Goal: Complete application form: Complete application form

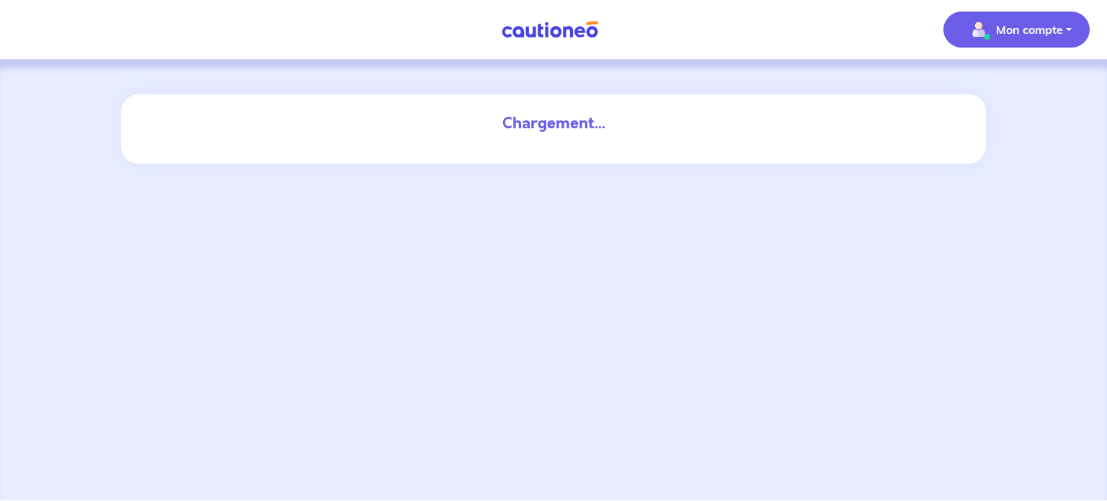
click at [1047, 43] on button "Mon compte" at bounding box center [1016, 30] width 146 height 36
click at [813, 182] on div "Chargement..." at bounding box center [553, 280] width 1107 height 440
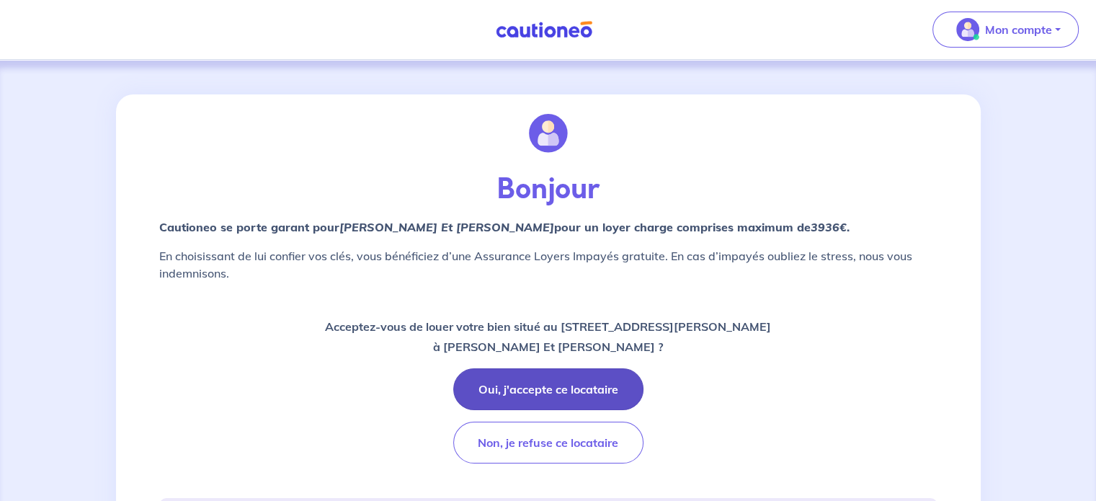
click at [573, 386] on button "Oui, j'accepte ce locataire" at bounding box center [548, 389] width 190 height 42
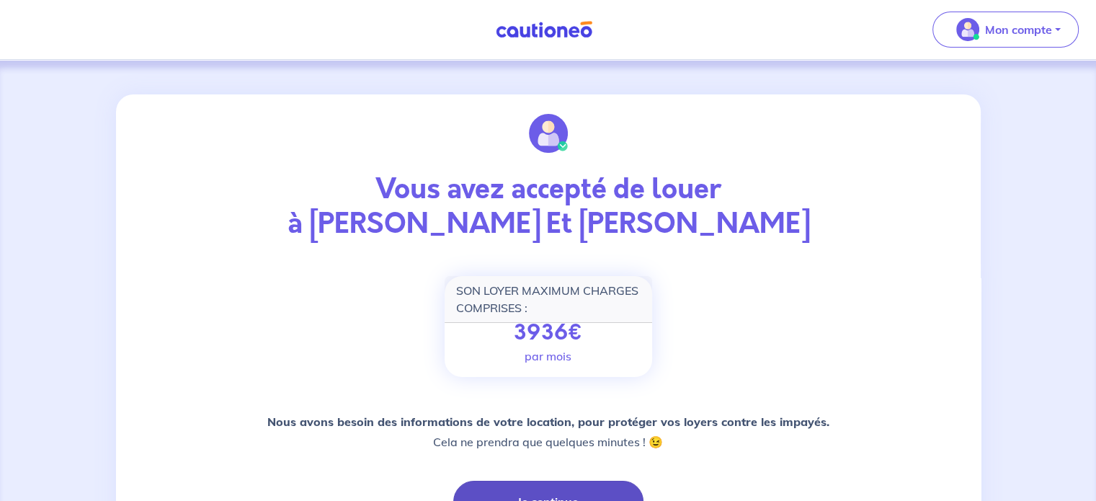
click at [602, 483] on button "Je continue" at bounding box center [548, 502] width 190 height 42
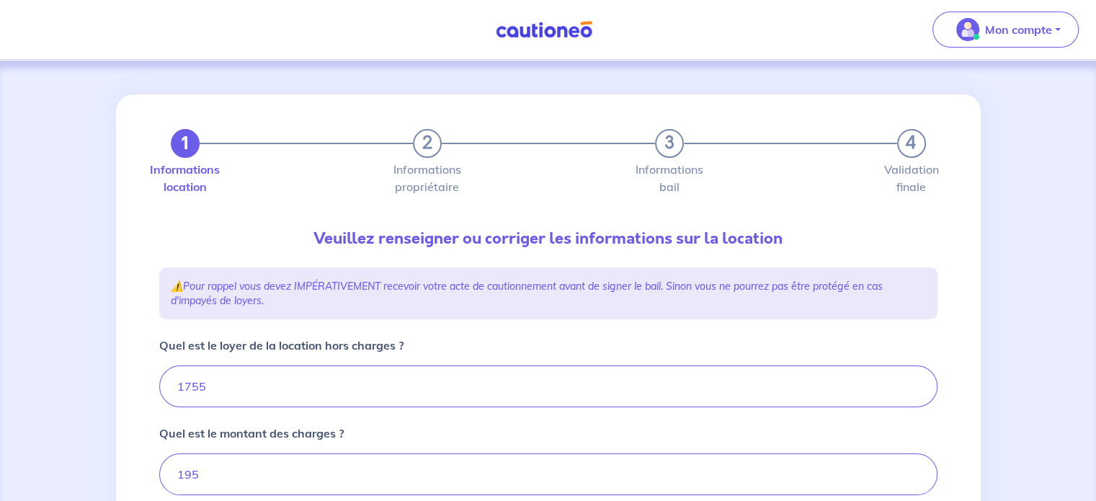
type input "1950"
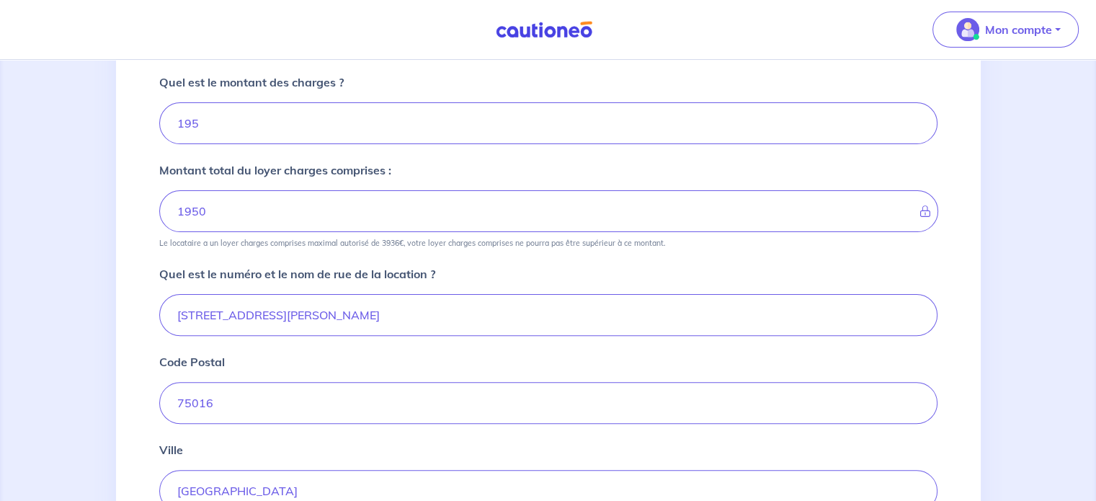
scroll to position [602, 0]
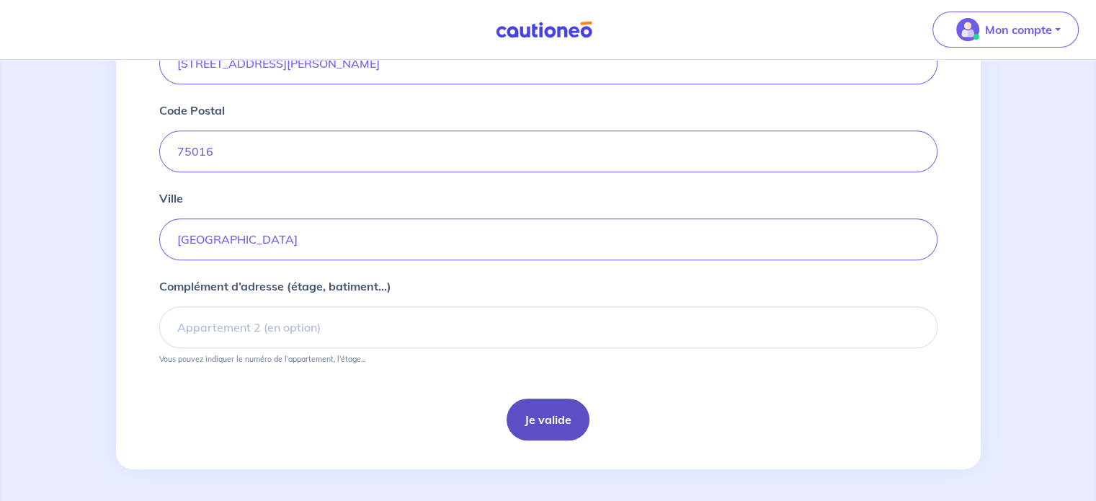
click at [537, 413] on button "Je valide" at bounding box center [547, 419] width 83 height 42
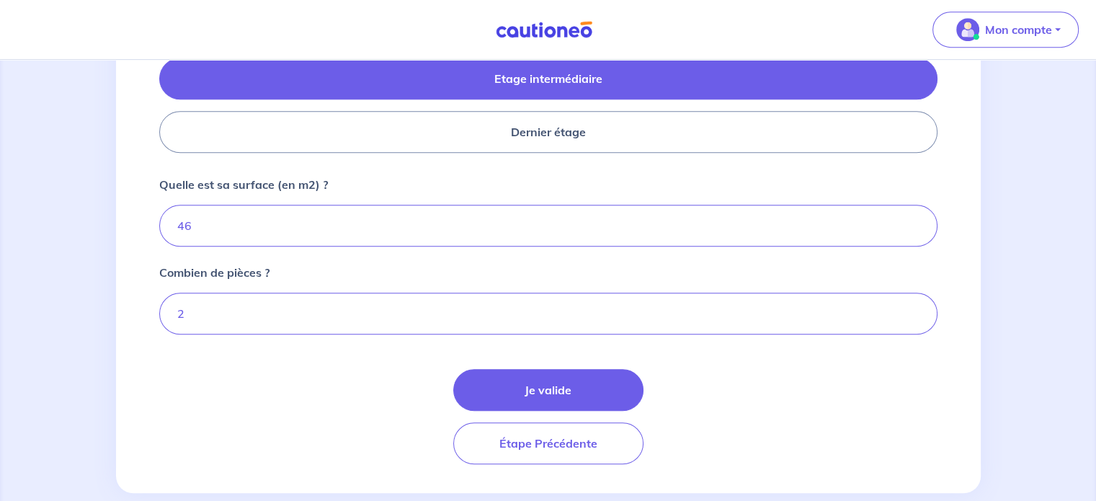
scroll to position [706, 0]
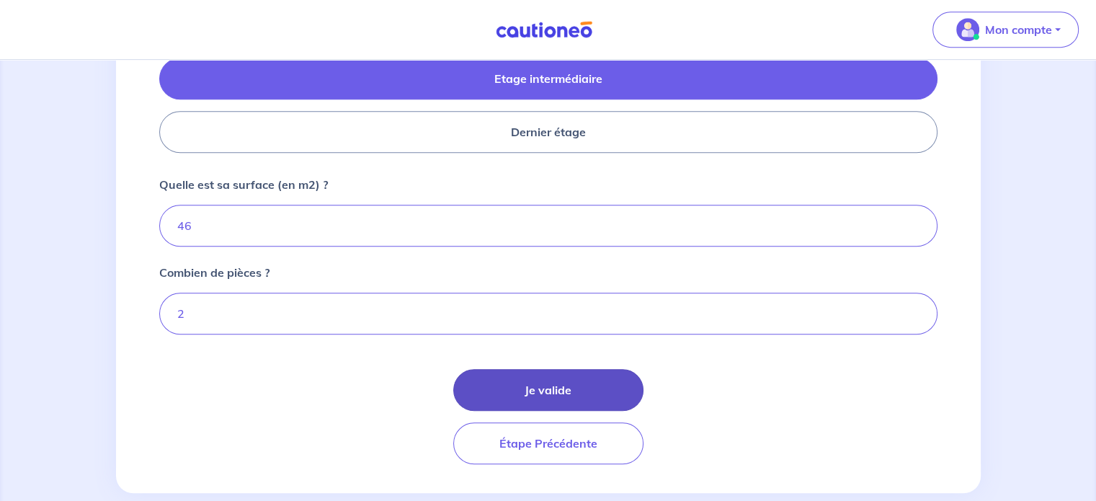
click at [519, 388] on button "Je valide" at bounding box center [548, 390] width 190 height 42
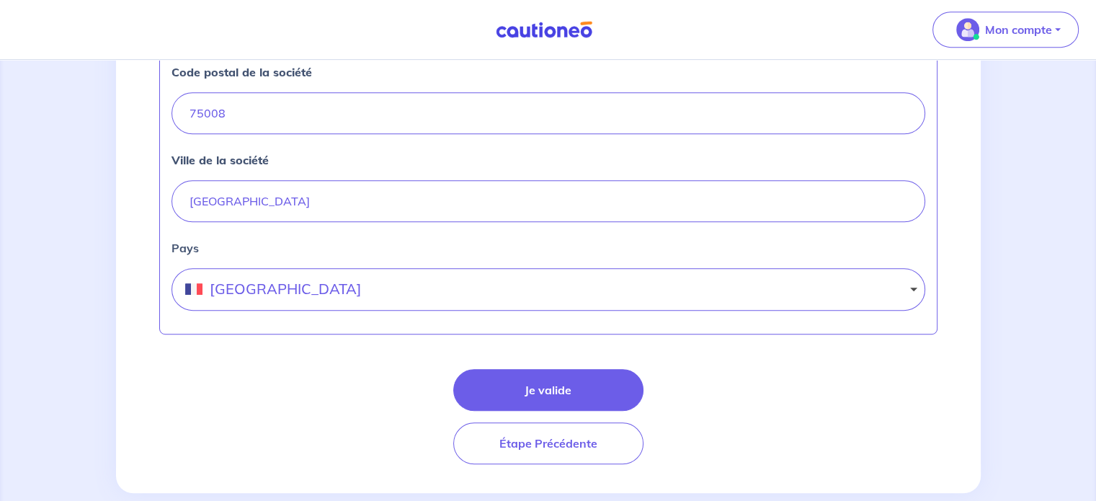
scroll to position [718, 0]
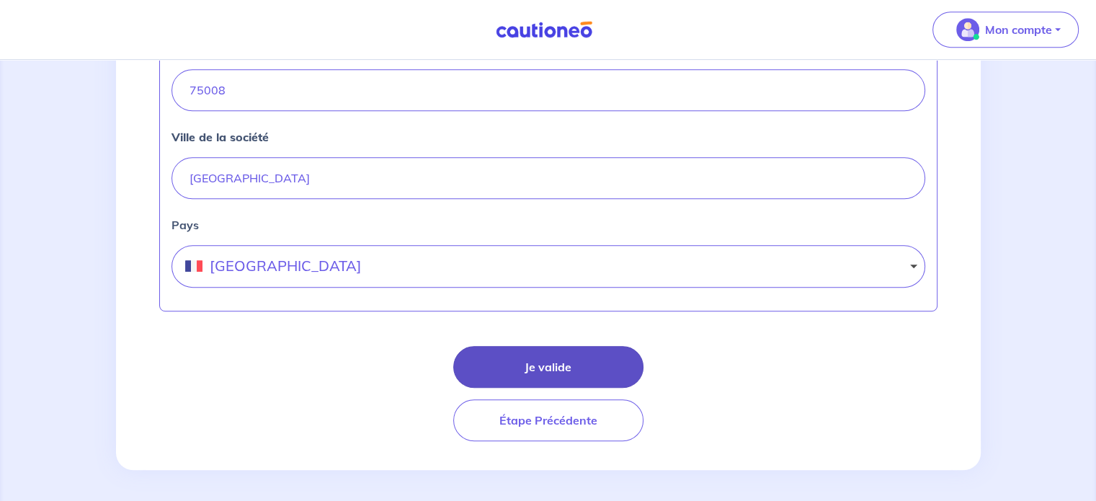
click at [509, 380] on button "Je valide" at bounding box center [548, 367] width 190 height 42
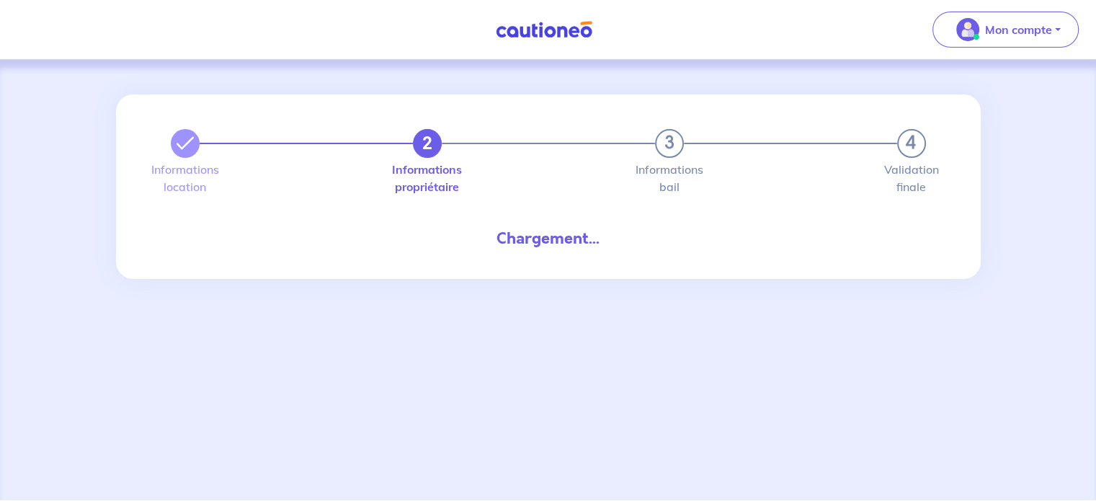
select select "FR"
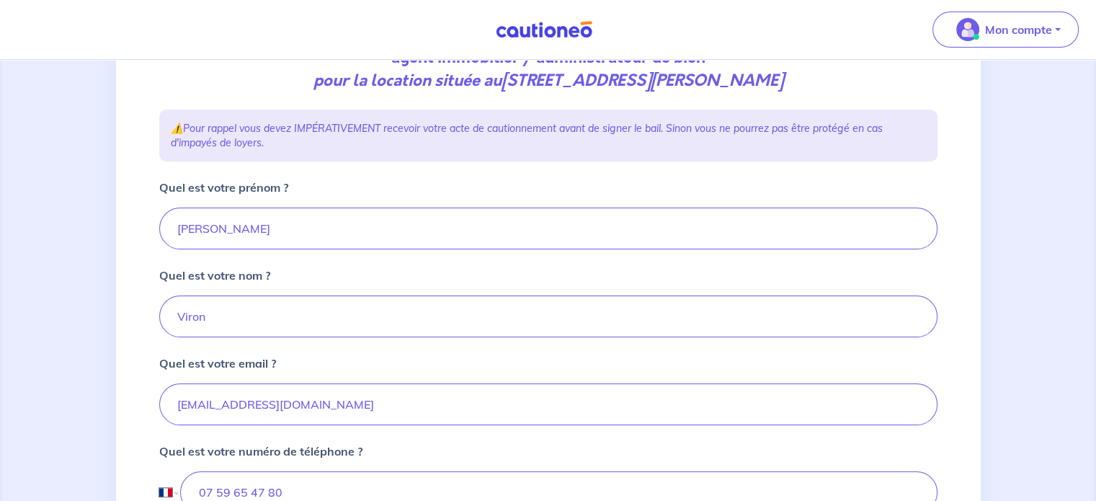
scroll to position [205, 0]
drag, startPoint x: 254, startPoint y: 229, endPoint x: 163, endPoint y: 229, distance: 90.8
click at [163, 229] on input "[PERSON_NAME]" at bounding box center [548, 228] width 778 height 42
click at [236, 212] on input "Cé" at bounding box center [548, 228] width 778 height 42
type input "[PERSON_NAME]"
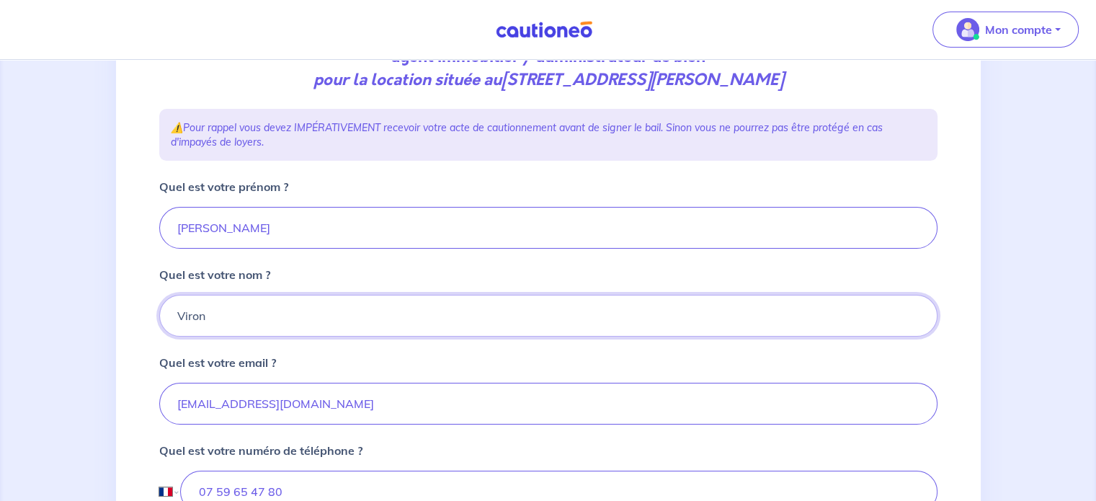
drag, startPoint x: 246, startPoint y: 314, endPoint x: 176, endPoint y: 316, distance: 69.9
click at [176, 316] on input "Viron" at bounding box center [548, 316] width 778 height 42
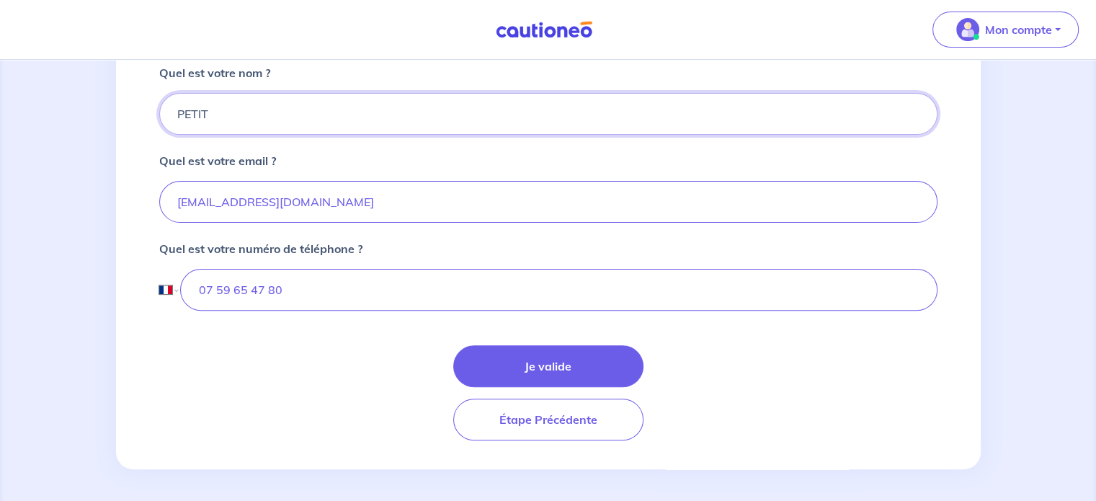
type input "PETIT"
drag, startPoint x: 295, startPoint y: 293, endPoint x: 184, endPoint y: 295, distance: 110.2
click at [184, 295] on input "07 59 65 47 80" at bounding box center [558, 290] width 756 height 42
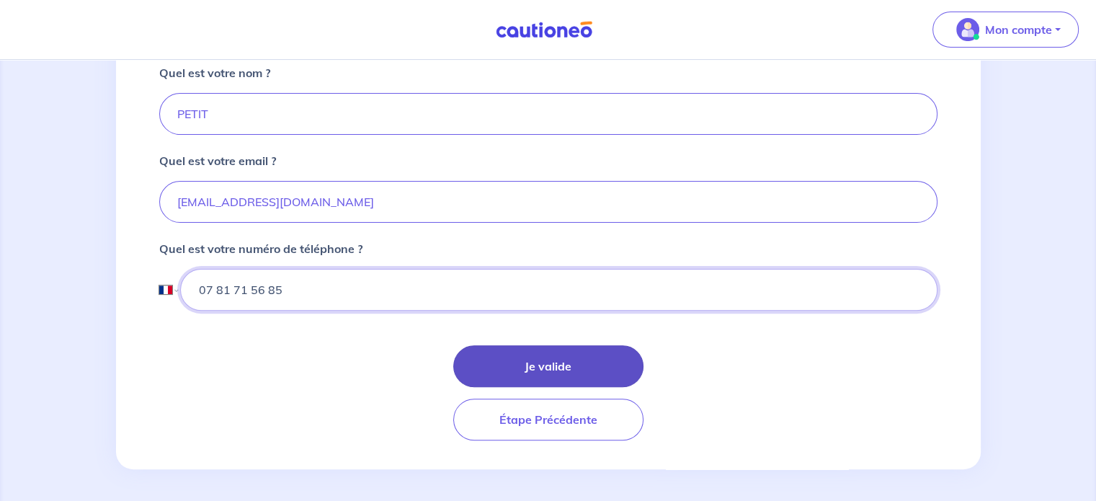
type input "07 81 71 56 85"
click at [537, 360] on button "Je valide" at bounding box center [548, 366] width 190 height 42
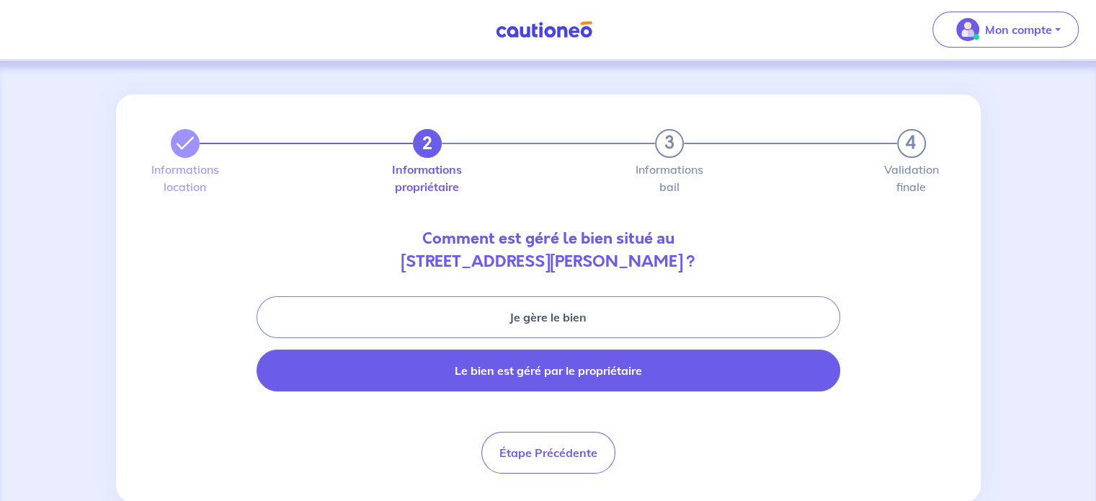
click at [562, 365] on button "Le bien est géré par le propriétaire" at bounding box center [548, 370] width 584 height 42
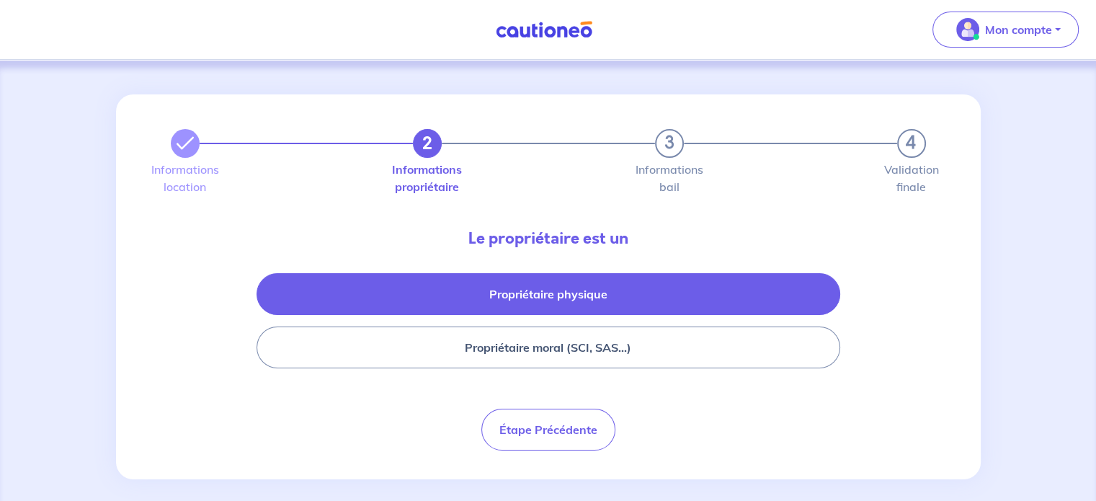
click at [579, 294] on button "Propriétaire physique" at bounding box center [548, 294] width 584 height 42
select select "FR"
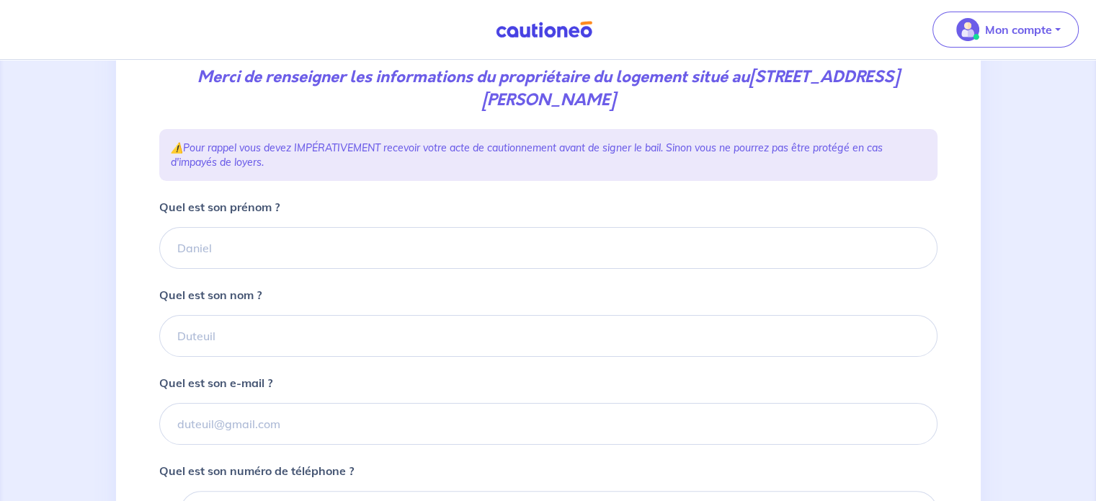
scroll to position [227, 0]
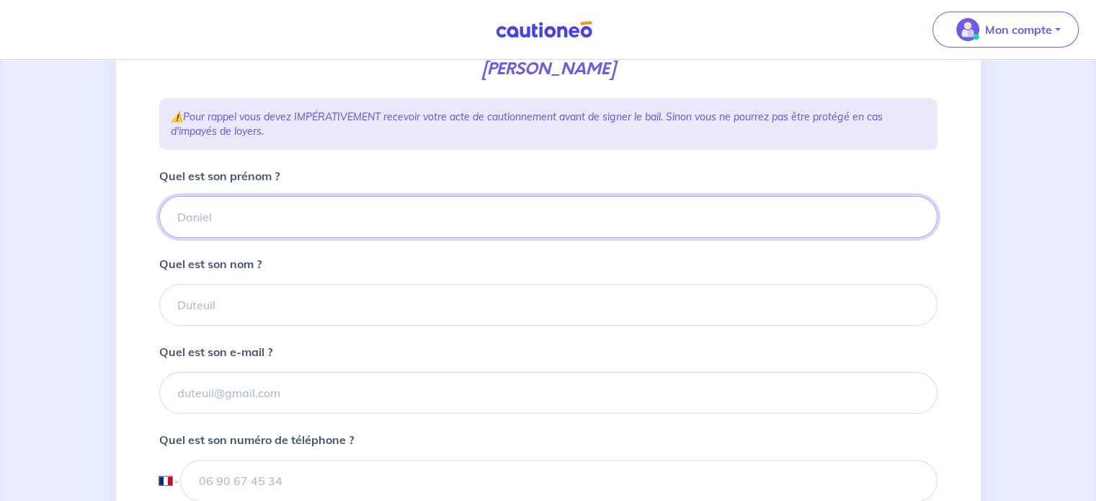
click at [334, 217] on input "Quel est son prénom ?" at bounding box center [548, 217] width 778 height 42
type input "[PERSON_NAME]"
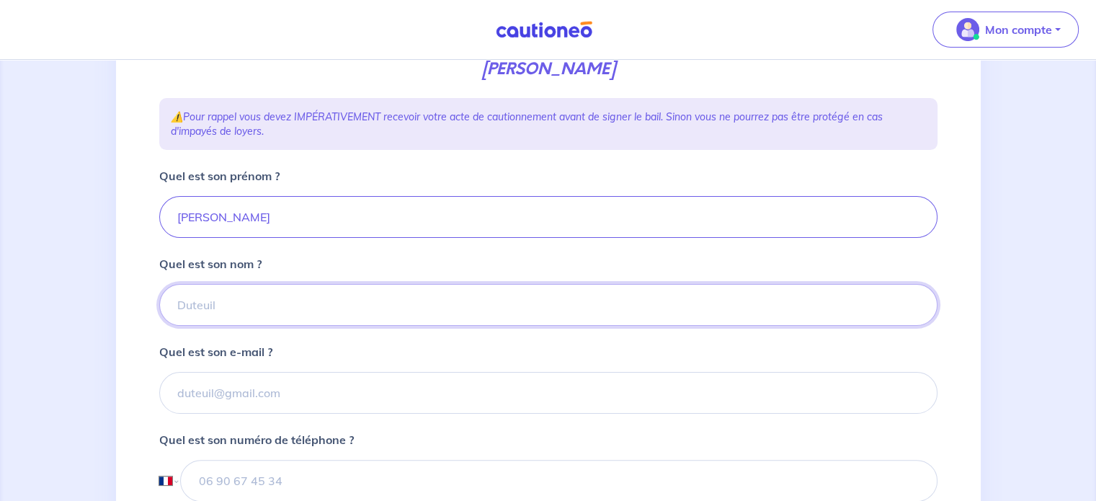
click at [260, 302] on input "Quel est son nom ?" at bounding box center [548, 305] width 778 height 42
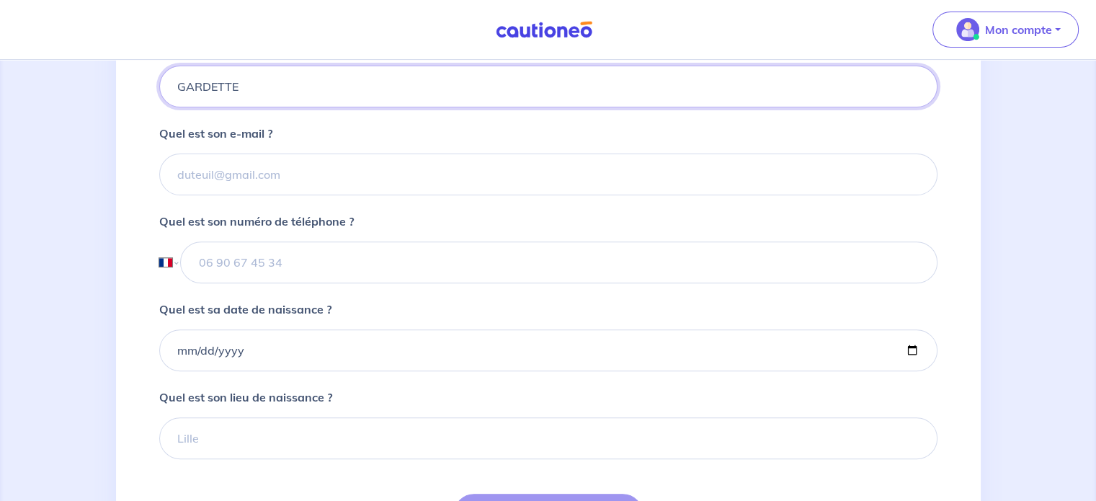
scroll to position [444, 0]
type input "GARDETTE"
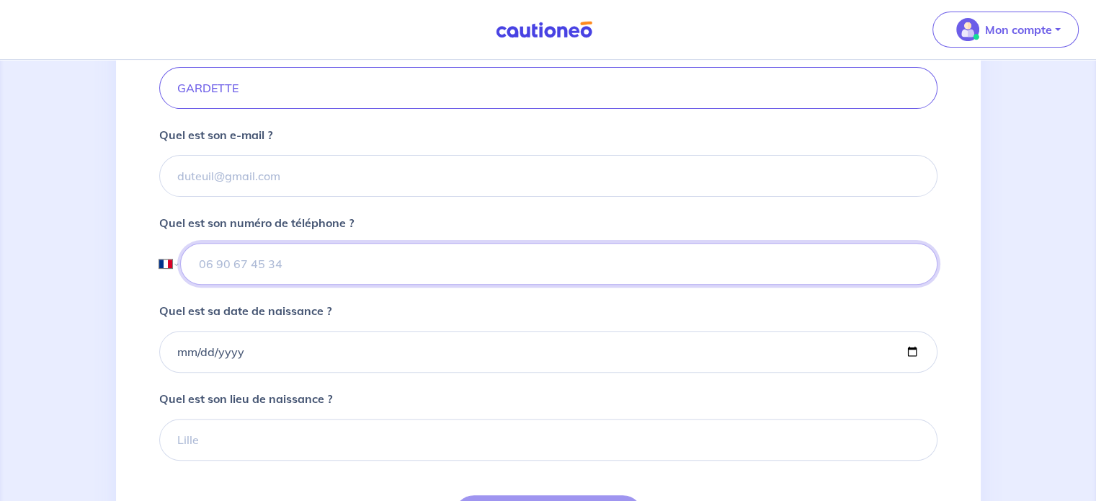
click at [262, 264] on input "tel" at bounding box center [558, 264] width 756 height 42
paste input "[PHONE_NUMBER]"
type input "[PHONE_NUMBER]"
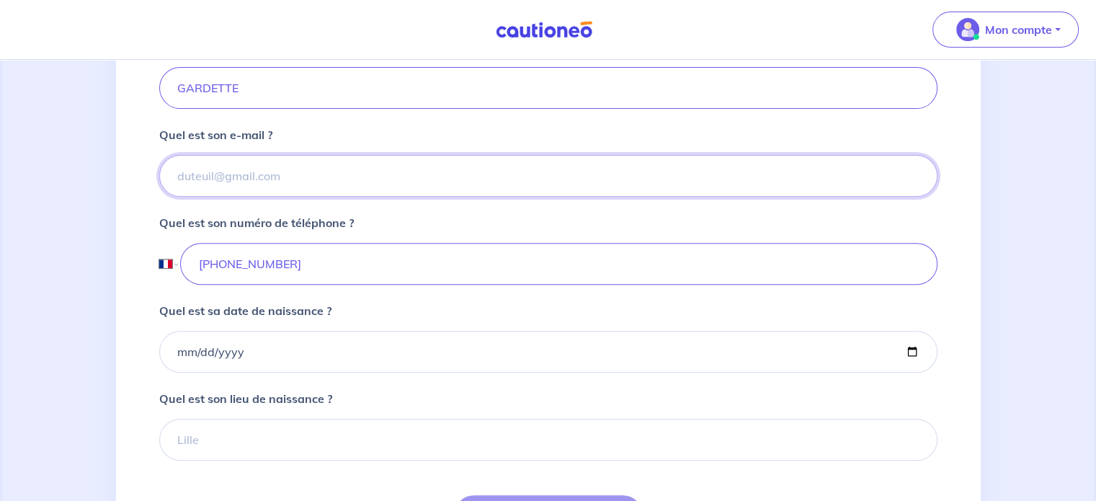
click at [334, 178] on input "Quel est son e-mail ?" at bounding box center [548, 176] width 778 height 42
paste input "[PERSON_NAME][EMAIL_ADDRESS][DOMAIN_NAME]"
type input "[PERSON_NAME][EMAIL_ADDRESS][DOMAIN_NAME]"
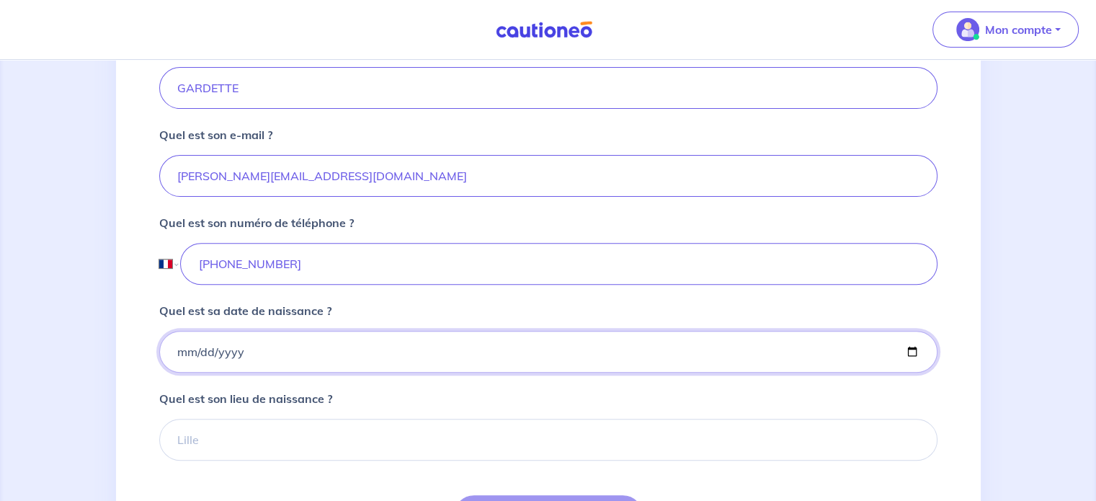
click at [372, 347] on input "Quel est sa date de naissance ?" at bounding box center [548, 352] width 778 height 42
type input "[DATE]"
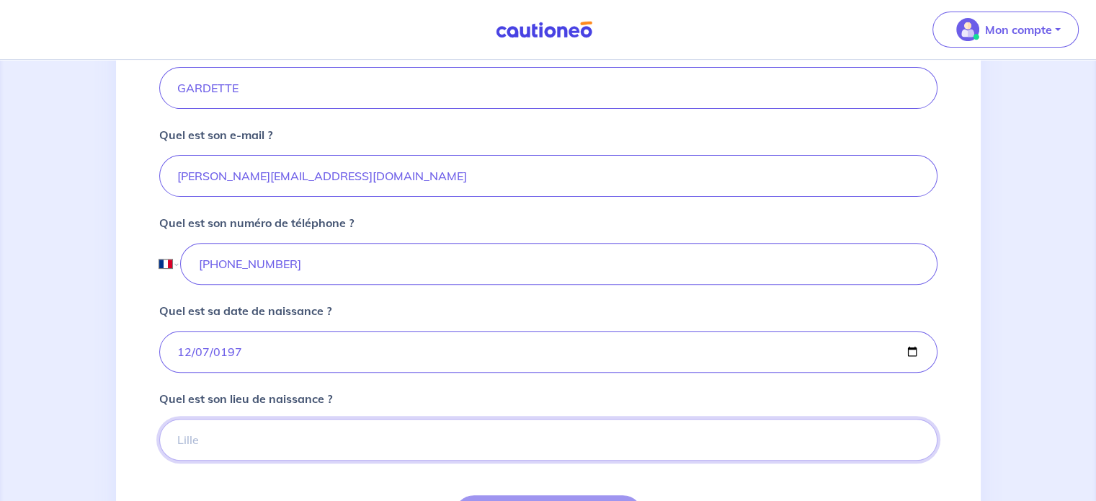
click at [712, 427] on input "Quel est son lieu de naissance ?" at bounding box center [548, 440] width 778 height 42
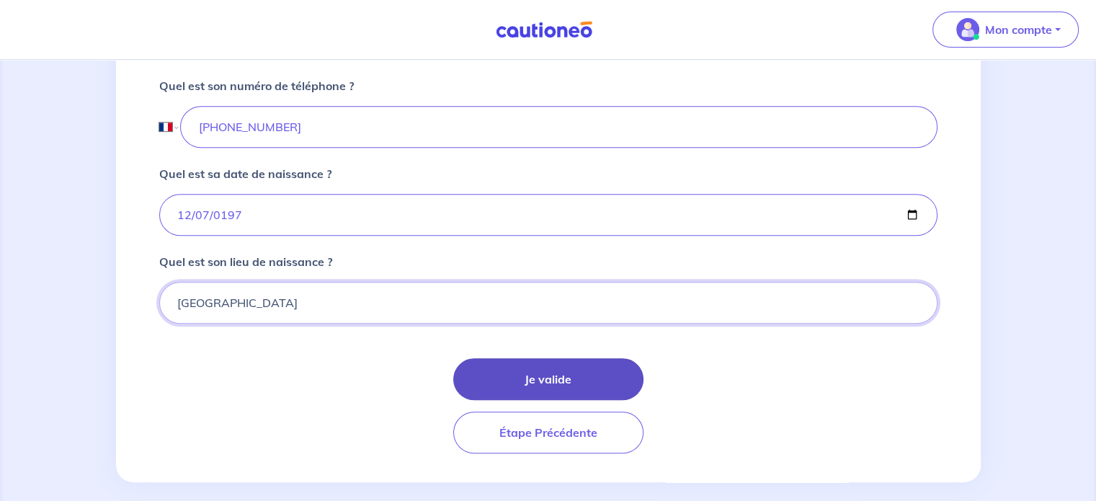
type input "[GEOGRAPHIC_DATA]"
click at [565, 378] on button "Je valide" at bounding box center [548, 379] width 190 height 42
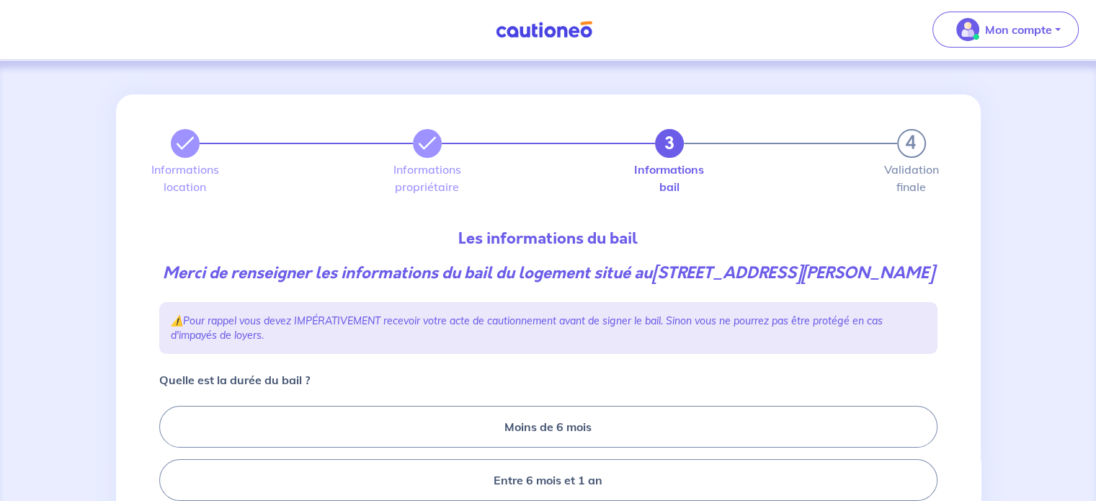
scroll to position [133, 0]
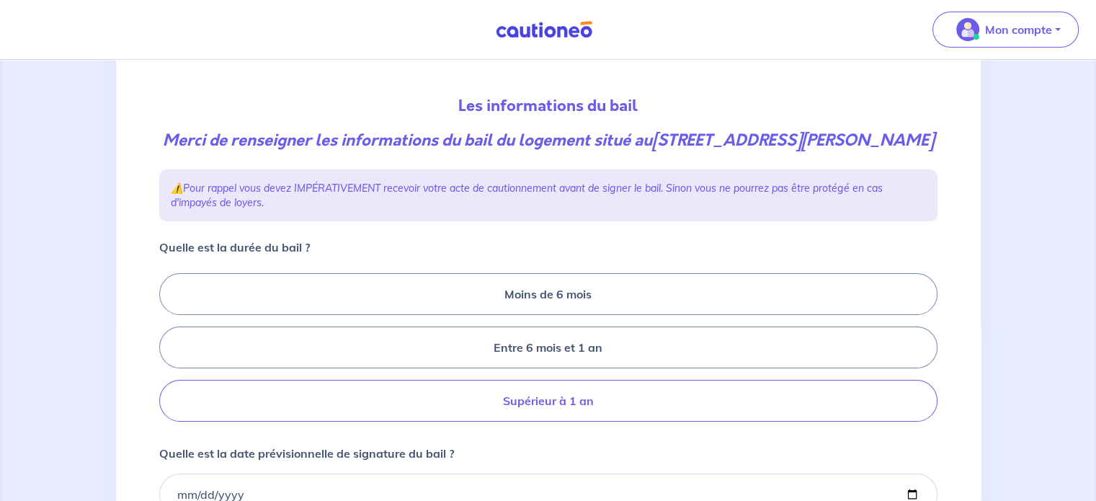
click at [679, 398] on label "Supérieur à 1 an" at bounding box center [548, 401] width 778 height 42
click at [169, 352] on input "Supérieur à 1 an" at bounding box center [163, 347] width 9 height 9
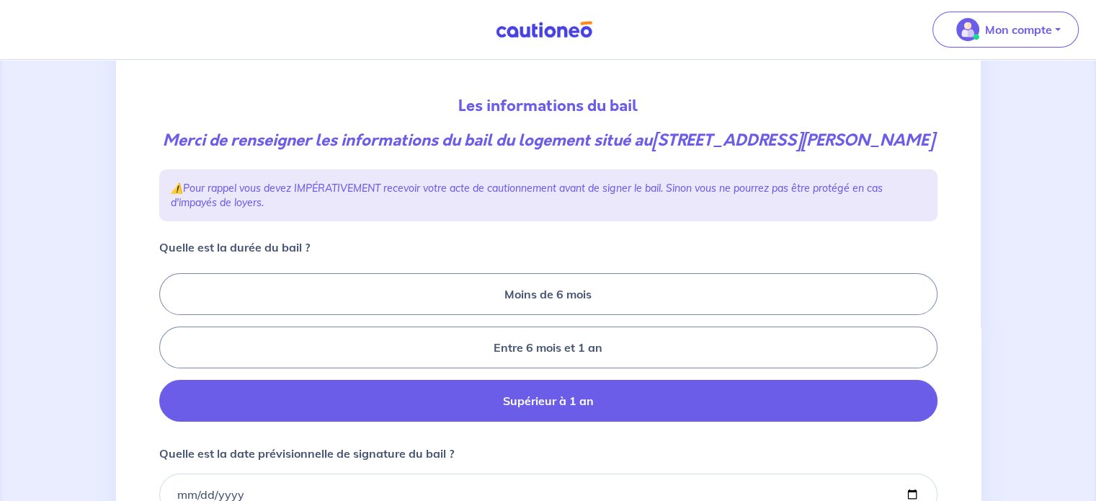
radio input "true"
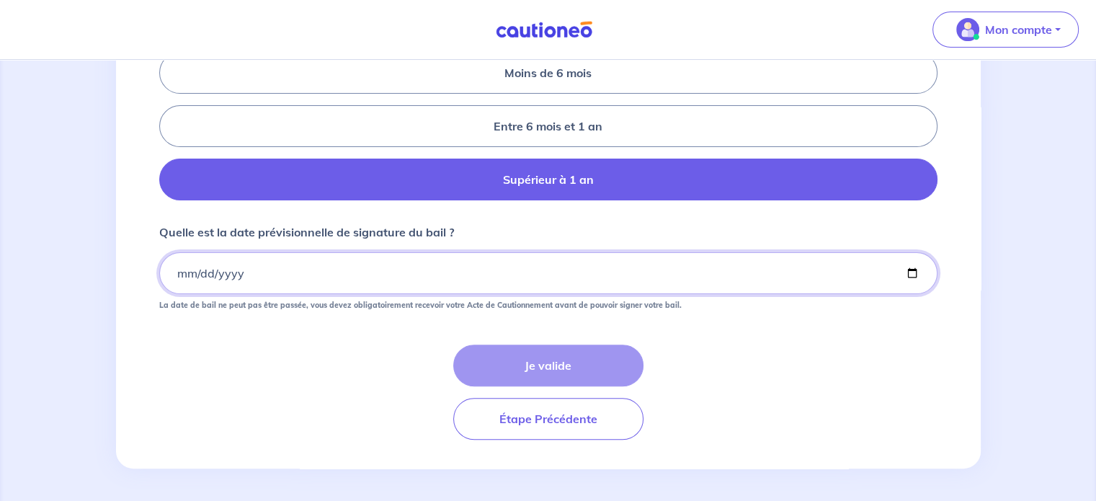
click at [284, 267] on input "Quelle est la date prévisionnelle de signature du bail ?" at bounding box center [548, 273] width 778 height 42
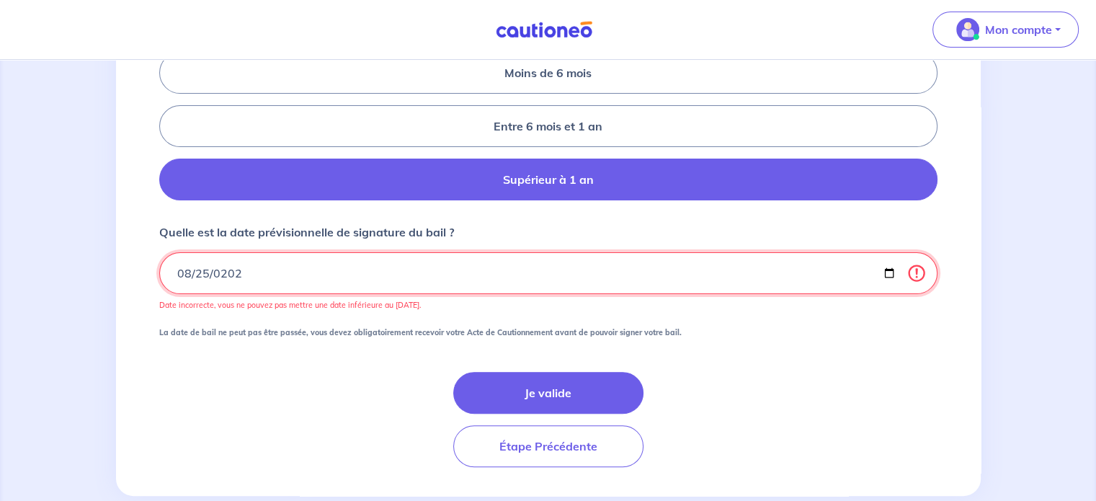
type input "[DATE]"
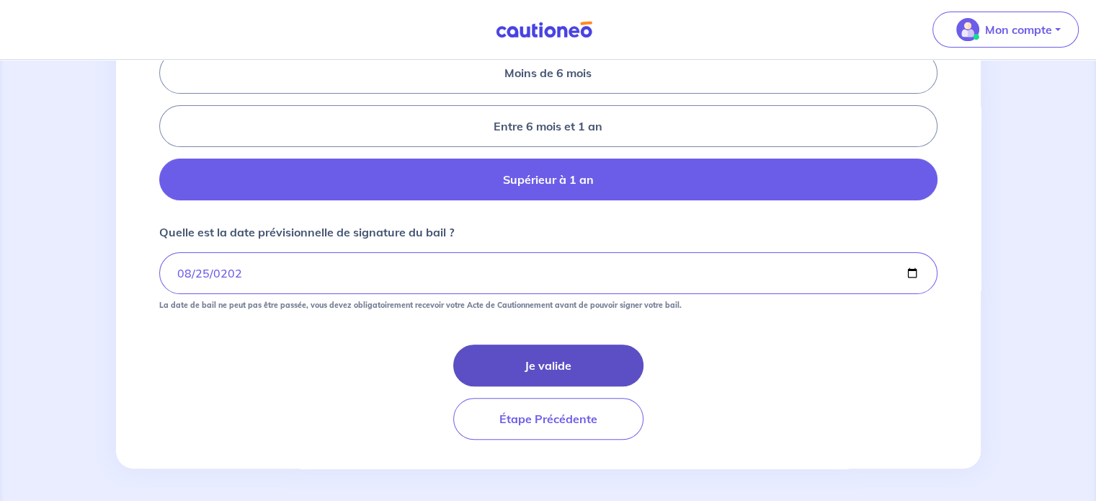
click at [537, 361] on button "Je valide" at bounding box center [548, 365] width 190 height 42
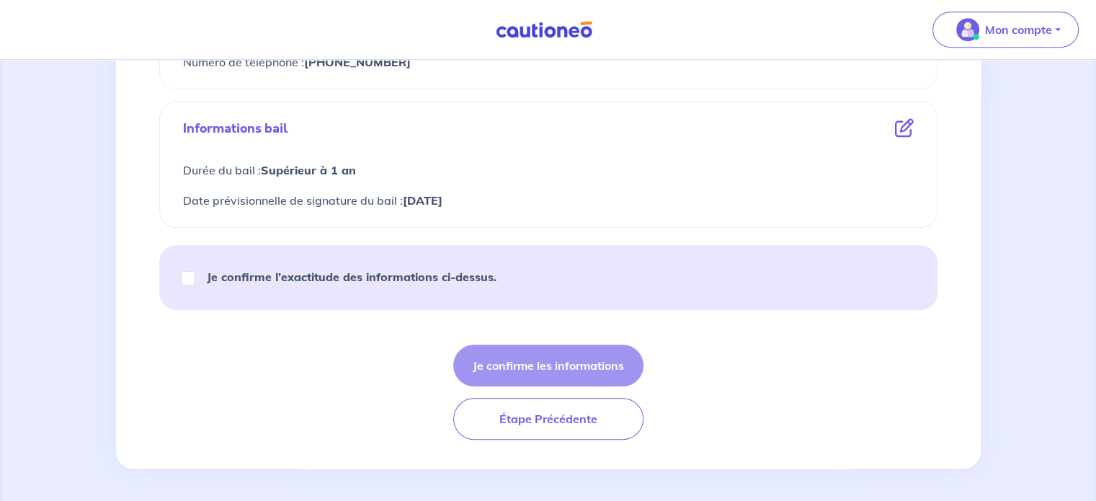
scroll to position [733, 0]
click at [403, 287] on div "Je confirme l’exactitude des informations ci-dessus." at bounding box center [345, 279] width 337 height 40
click at [186, 280] on input "Je confirme l’exactitude des informations ci-dessus." at bounding box center [188, 280] width 14 height 14
checkbox input "true"
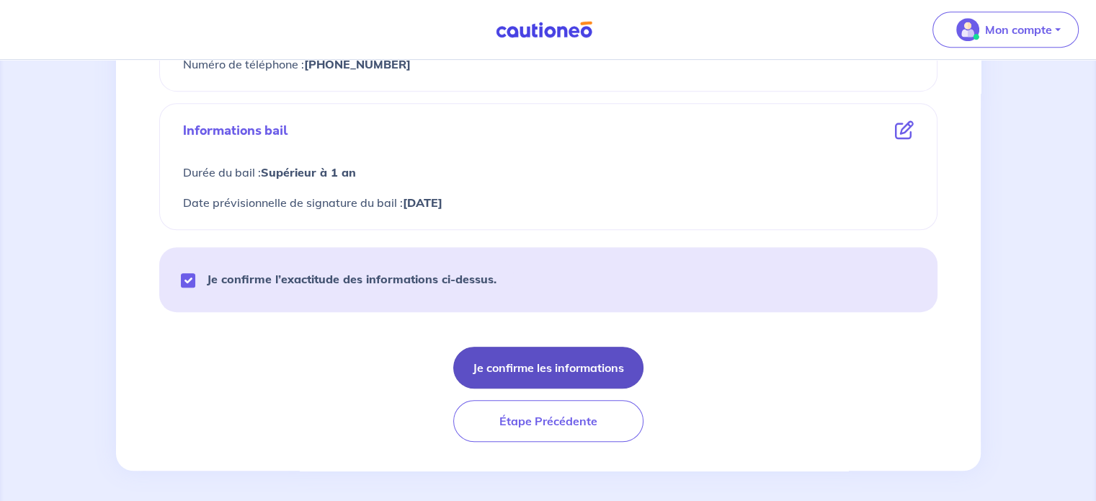
click at [570, 365] on button "Je confirme les informations" at bounding box center [548, 368] width 190 height 42
